Goal: Information Seeking & Learning: Learn about a topic

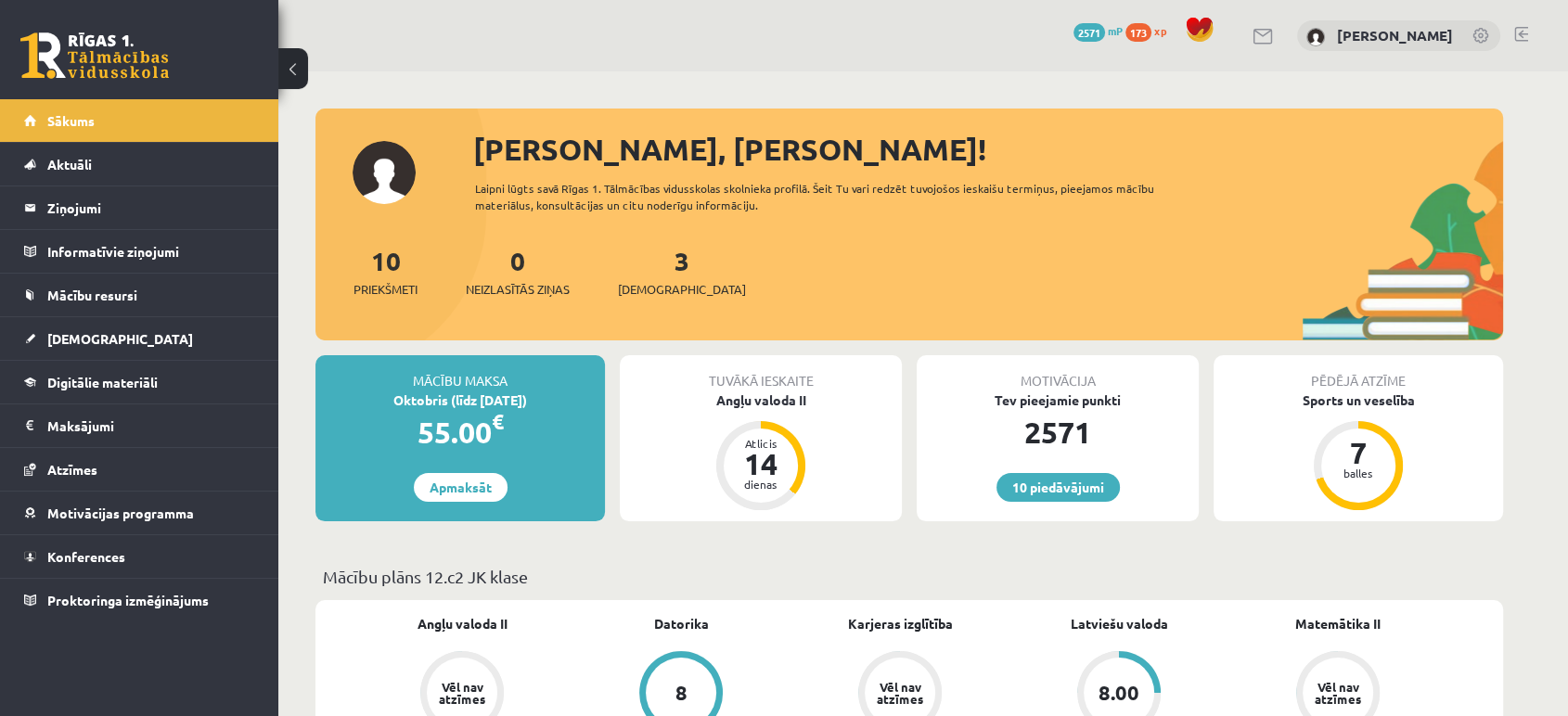
drag, startPoint x: 116, startPoint y: 0, endPoint x: 502, endPoint y: 65, distance: 391.4
click at [502, 65] on div "10 Dāvanas 2571 mP 173 xp [PERSON_NAME]" at bounding box center [923, 36] width 1290 height 72
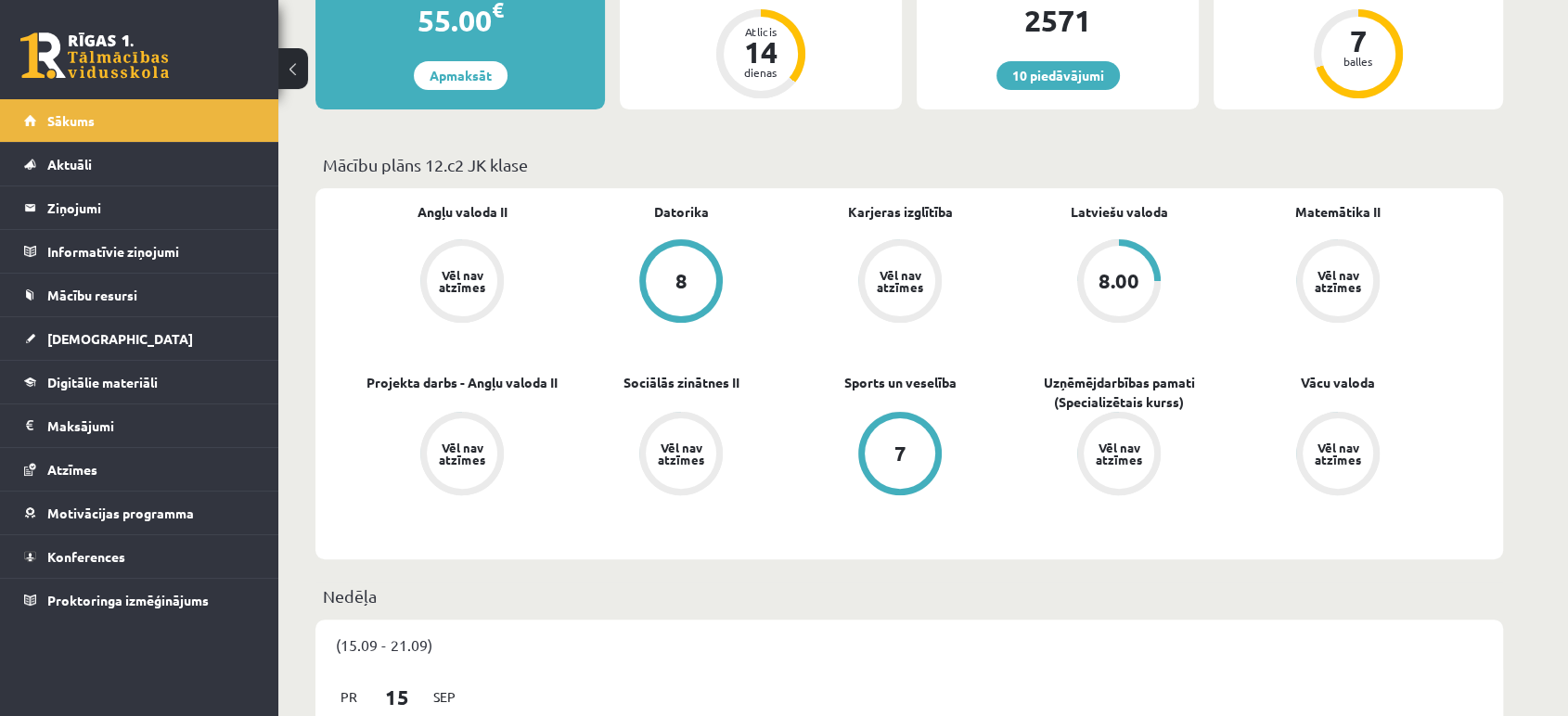
scroll to position [446, 0]
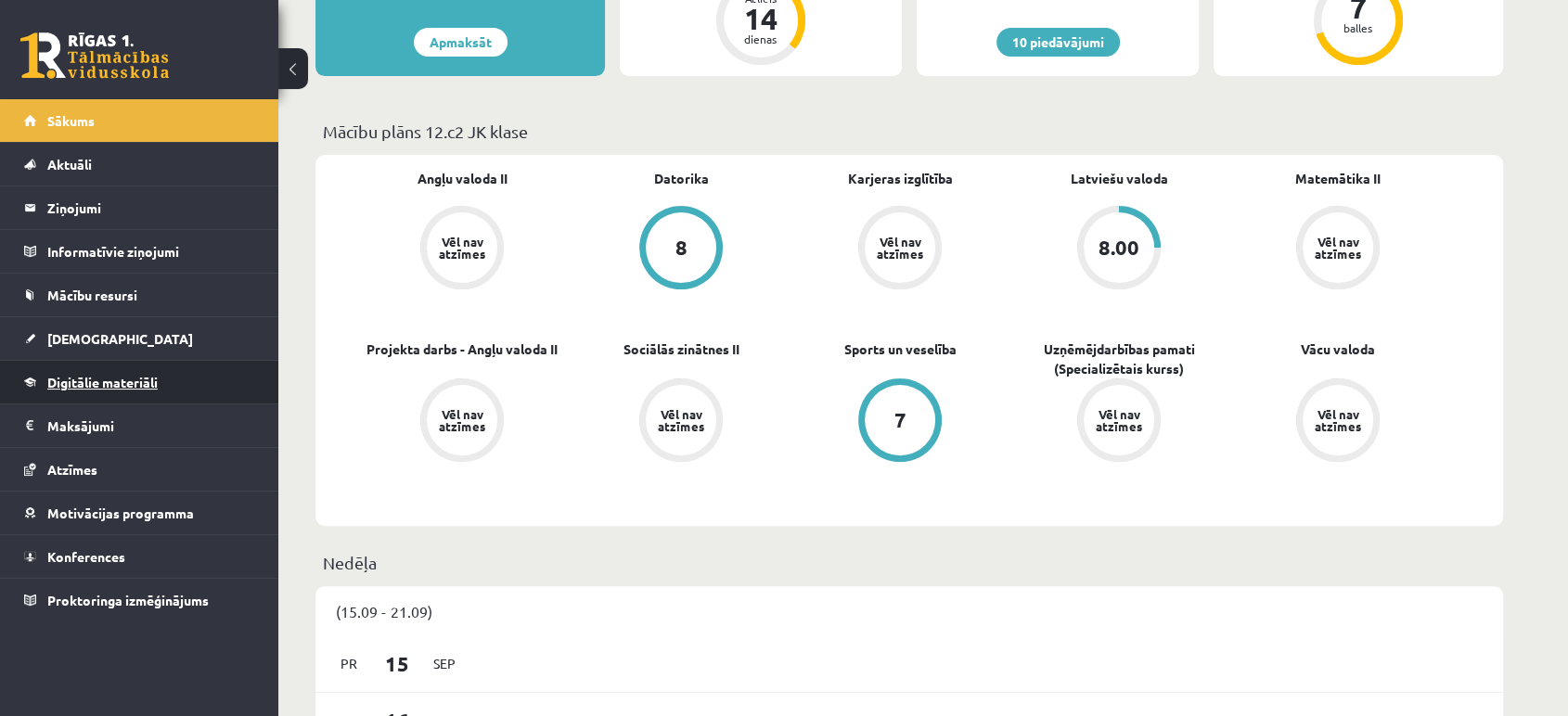
click at [121, 392] on link "Digitālie materiāli" at bounding box center [139, 381] width 231 height 43
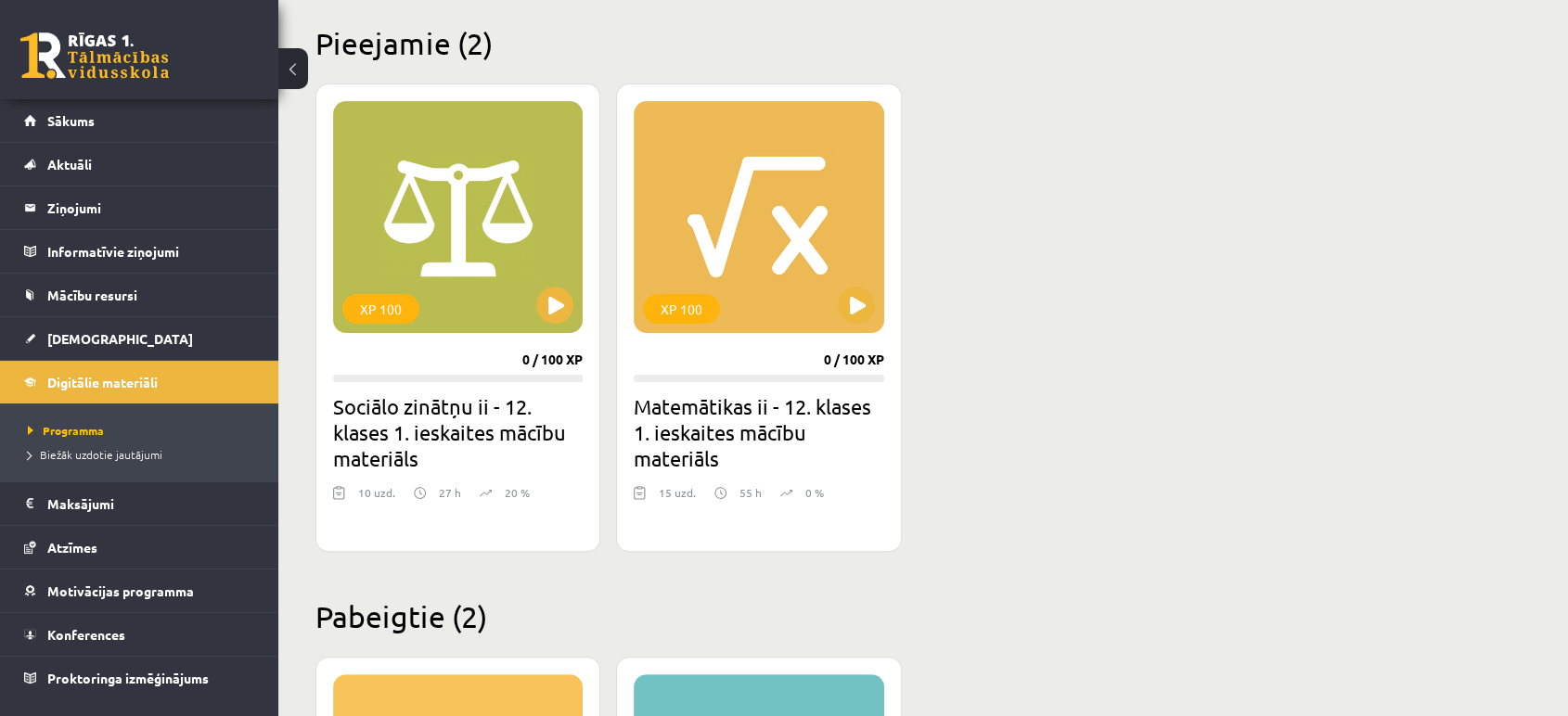
click at [75, 71] on link at bounding box center [95, 56] width 149 height 47
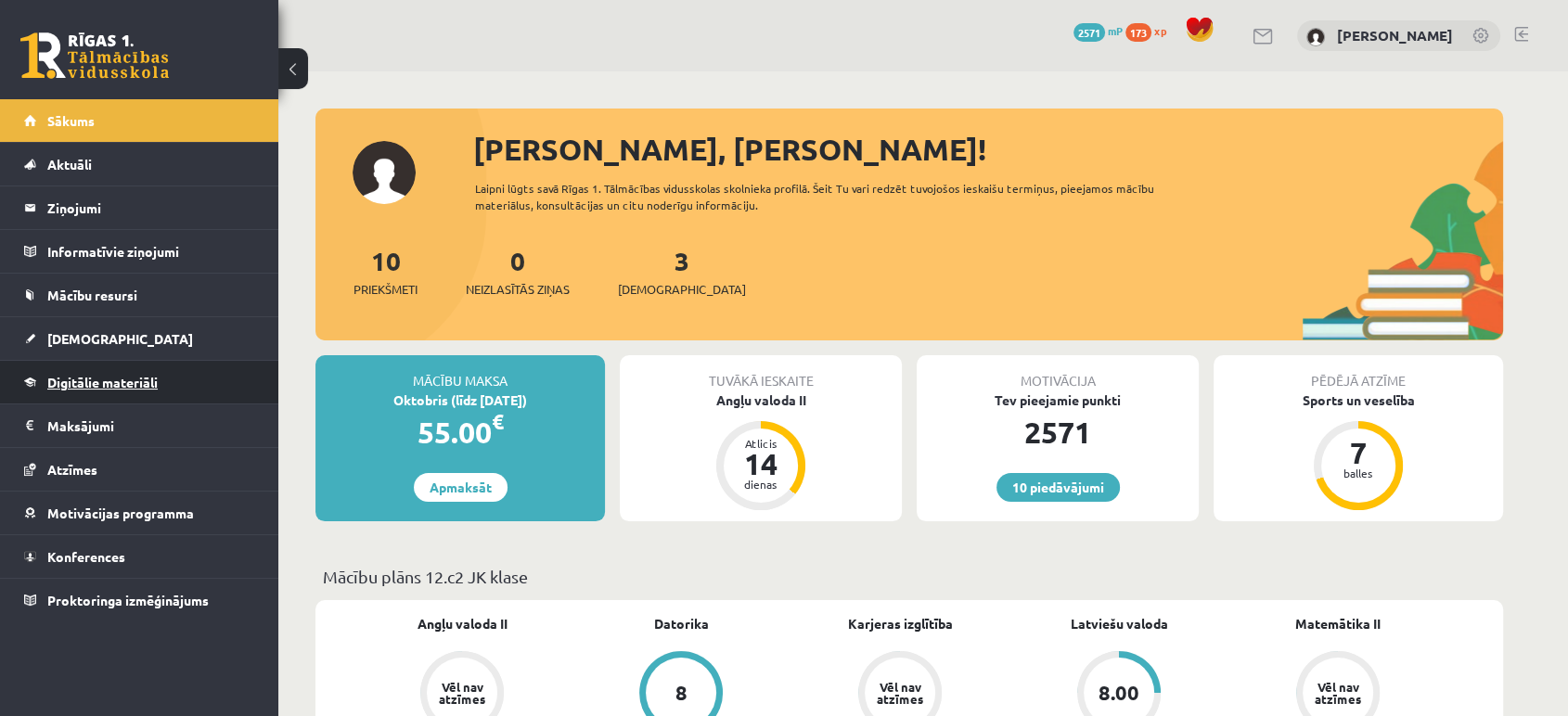
click at [106, 388] on span "Digitālie materiāli" at bounding box center [102, 382] width 110 height 17
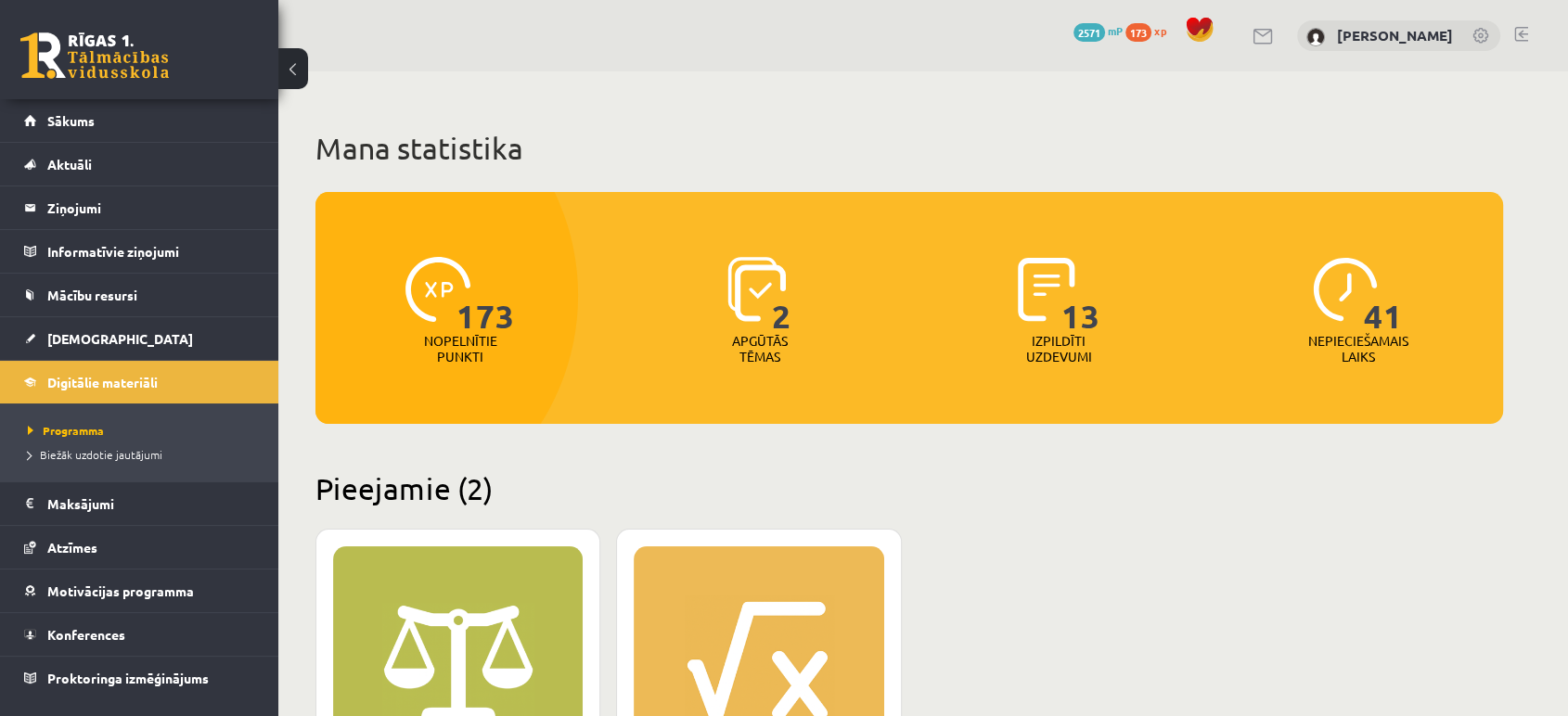
click at [1318, 131] on h1 "Mana statistika" at bounding box center [910, 148] width 1188 height 37
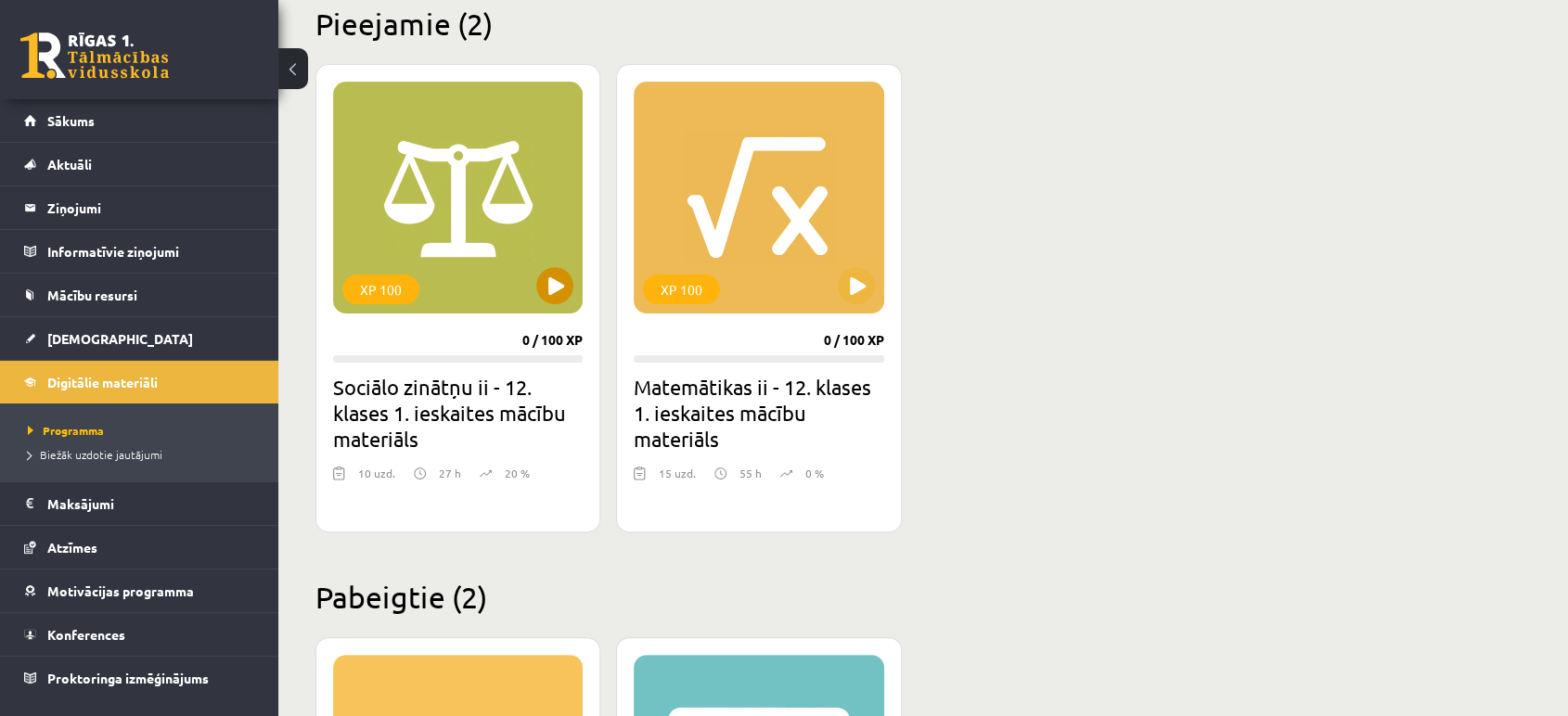
scroll to position [464, 0]
click at [429, 191] on div "XP 100" at bounding box center [457, 199] width 249 height 232
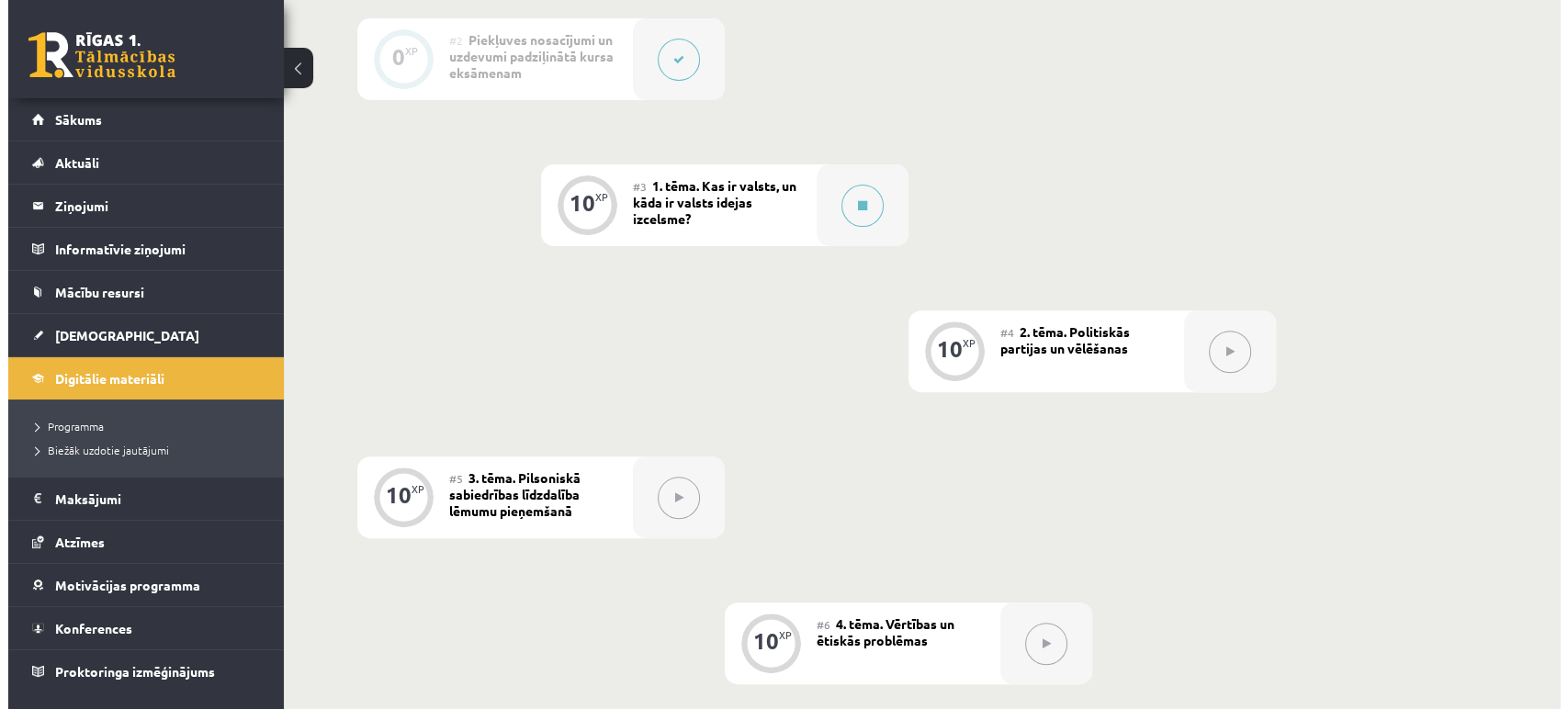
scroll to position [623, 0]
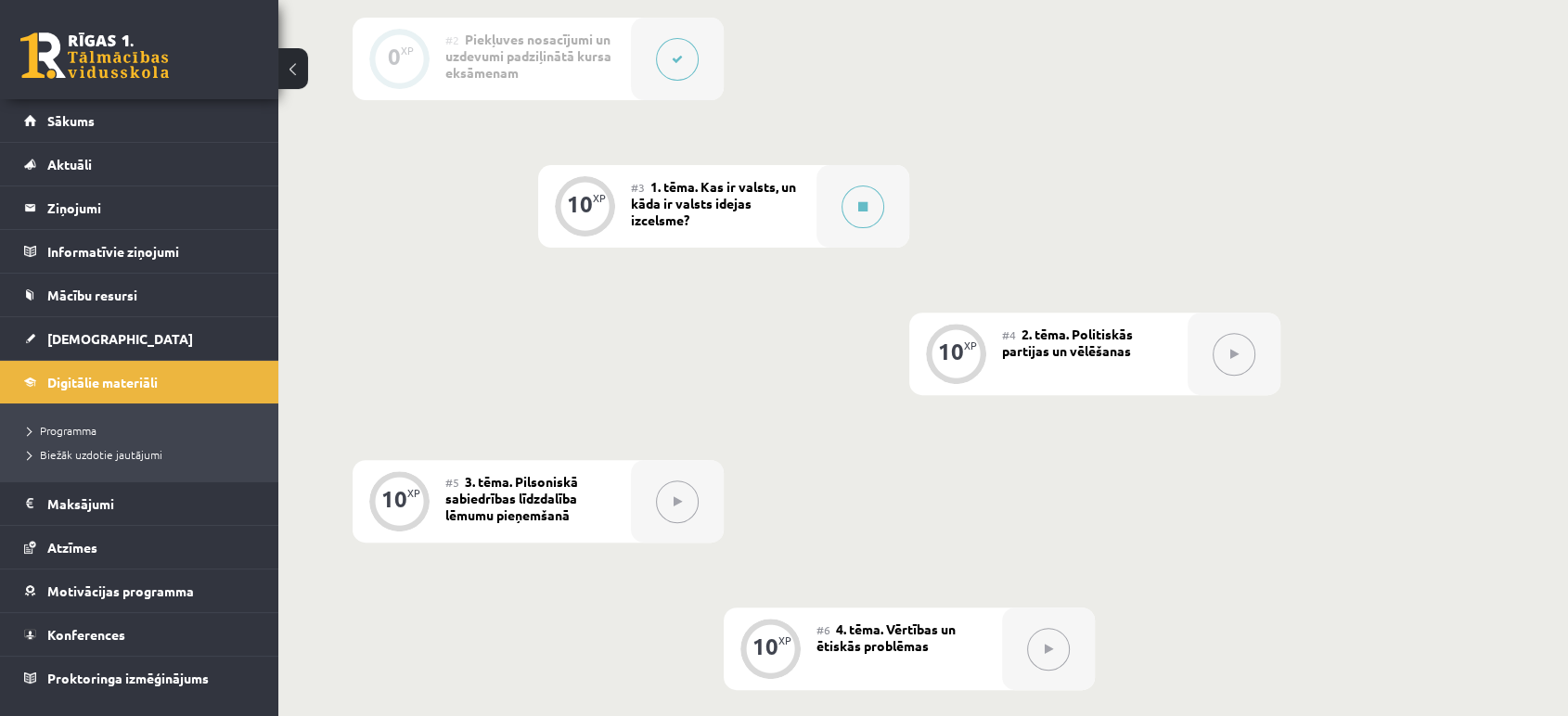
click at [1431, 478] on div "0 XP #1 Pirms sāc mācīties! Ievada daļa. 0 XP #2 Piekļuves nosacījumi un uzdevu…" at bounding box center [909, 575] width 1113 height 1410
click at [855, 206] on button at bounding box center [863, 207] width 43 height 43
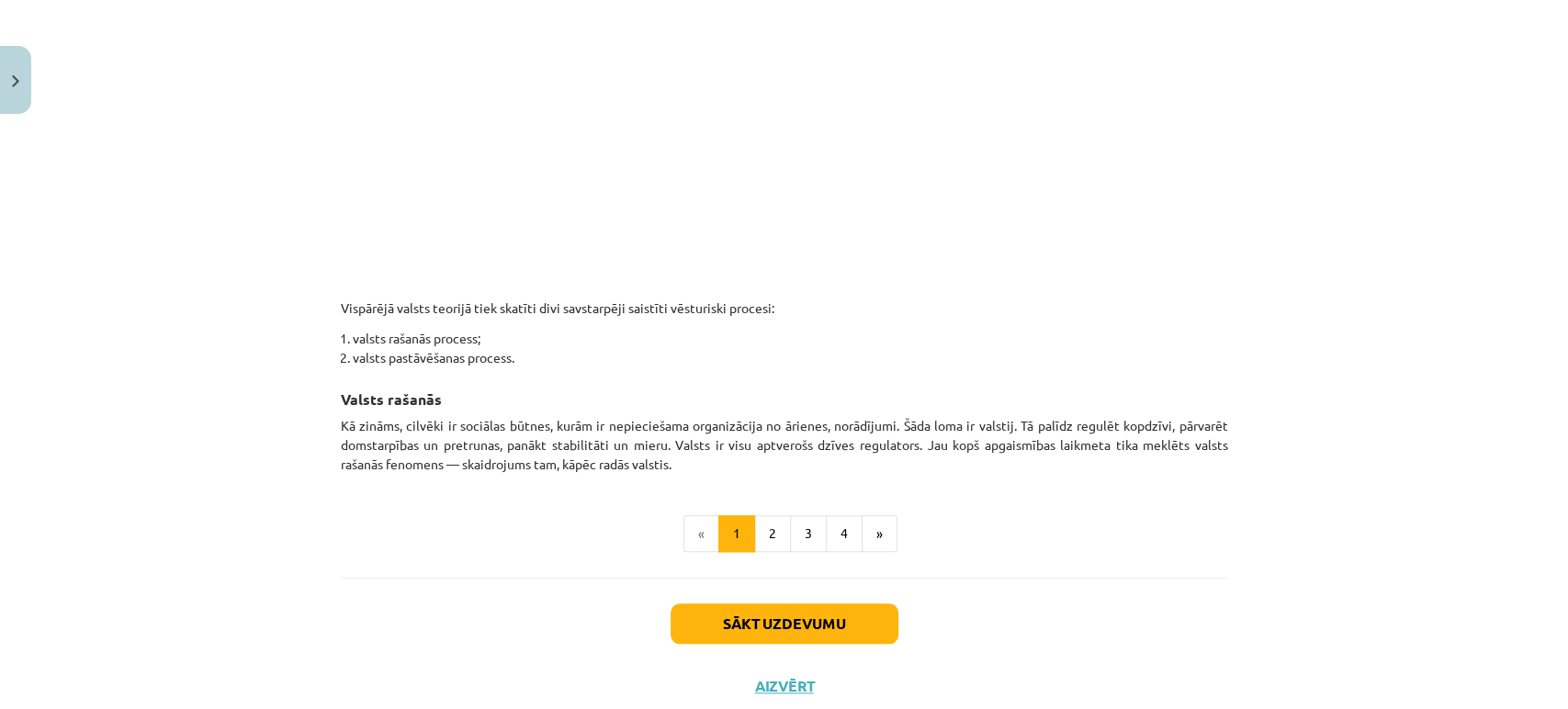
scroll to position [944, 0]
click at [1285, 465] on div "Mācību tēma: Sociālo zinātņu ii - 12. klases 1. ieskaites mācību materiāls #3 1…" at bounding box center [784, 354] width 1568 height 709
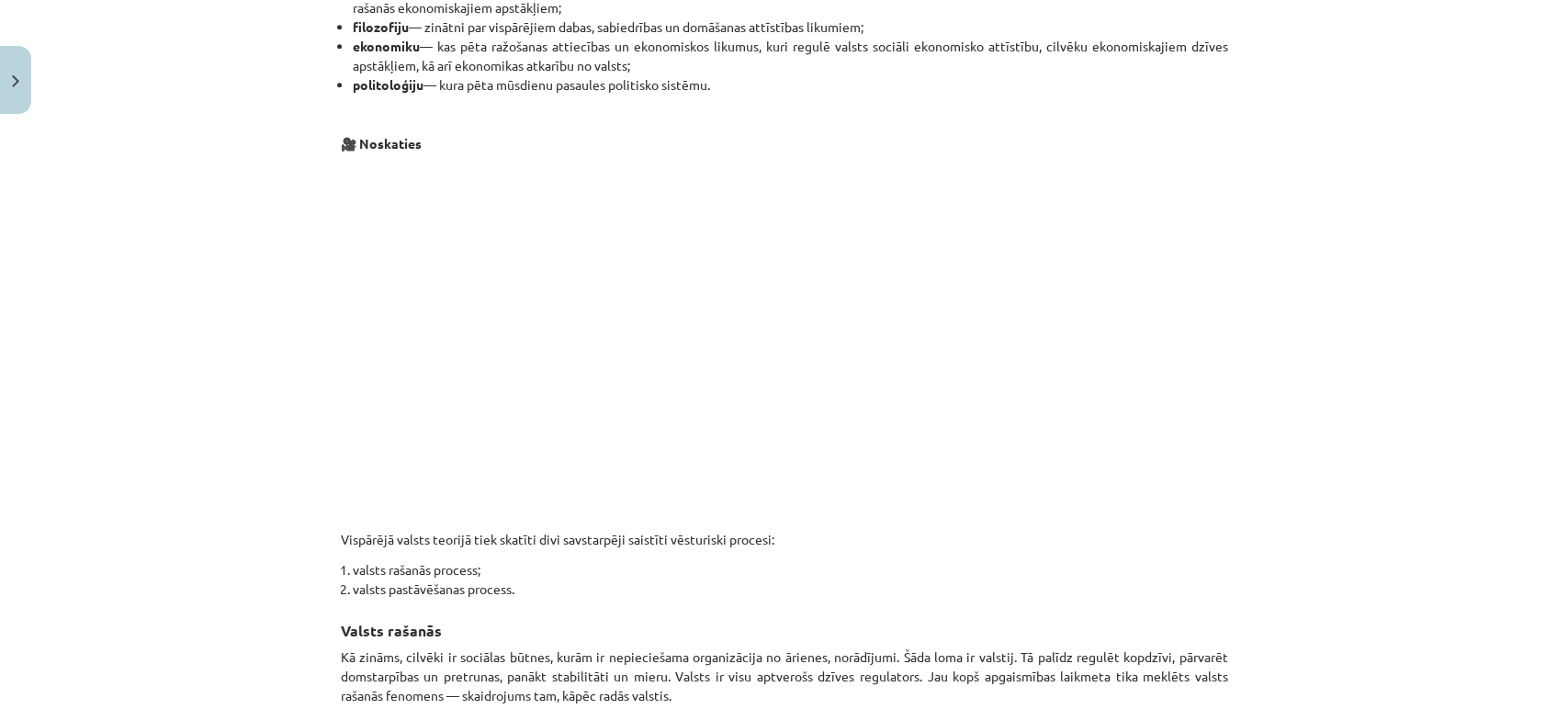
scroll to position [711, 0]
